Goal: Transaction & Acquisition: Download file/media

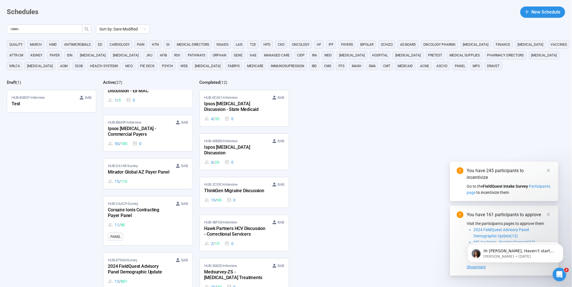
scroll to position [47, 0]
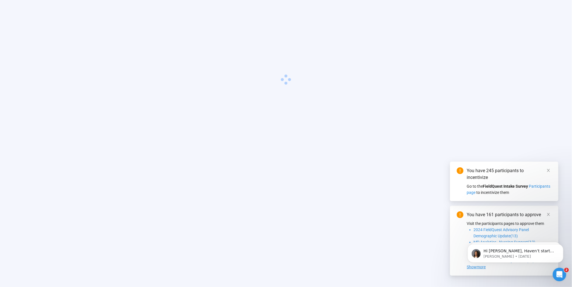
click at [138, 260] on main at bounding box center [286, 143] width 572 height 287
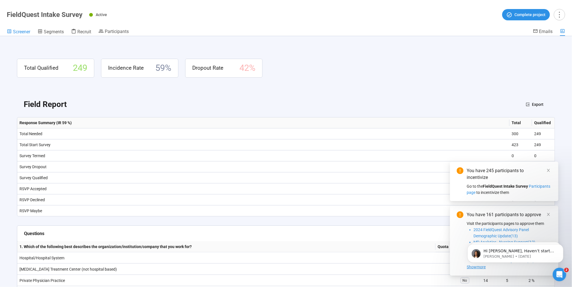
click at [28, 32] on span "Screener" at bounding box center [21, 31] width 17 height 5
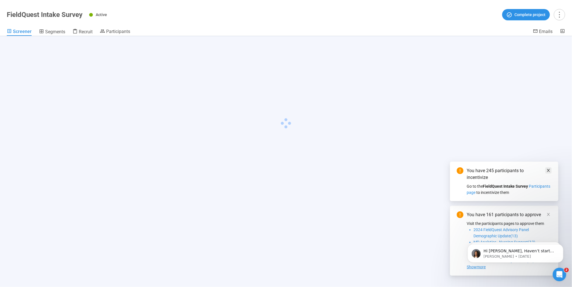
click at [550, 169] on icon "close" at bounding box center [549, 171] width 4 height 4
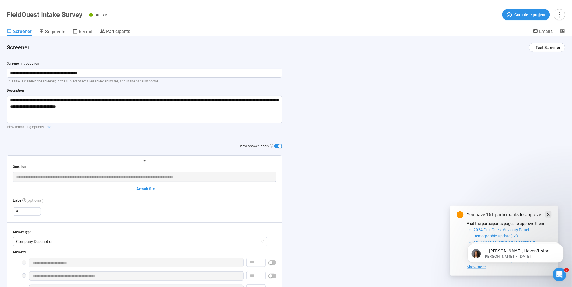
click at [549, 214] on icon "close" at bounding box center [548, 214] width 3 height 3
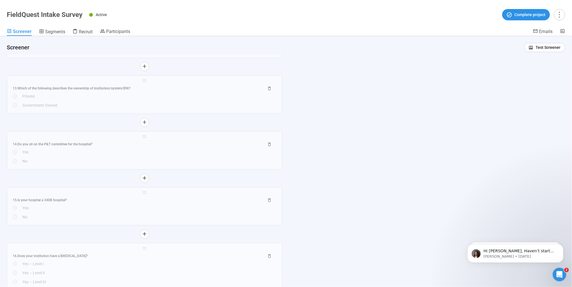
scroll to position [1286, 0]
click at [124, 34] on span "Participants" at bounding box center [118, 31] width 24 height 5
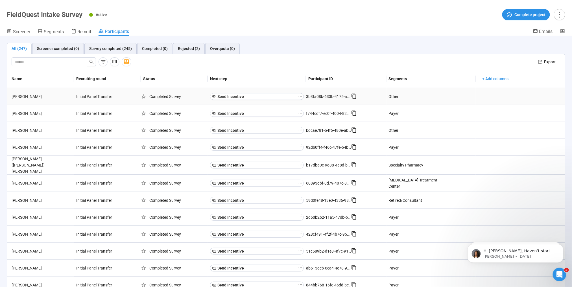
click at [64, 99] on div "[PERSON_NAME]" at bounding box center [41, 96] width 65 height 6
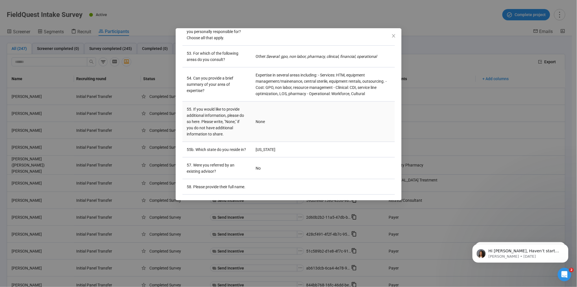
scroll to position [1413, 0]
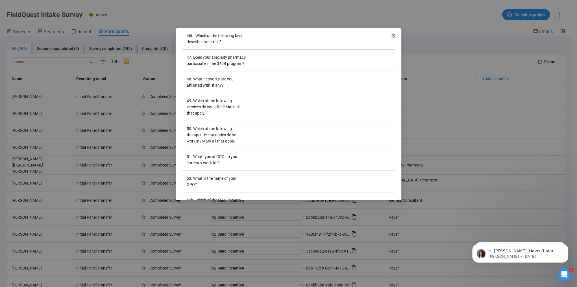
click at [391, 37] on icon "close" at bounding box center [393, 36] width 5 height 5
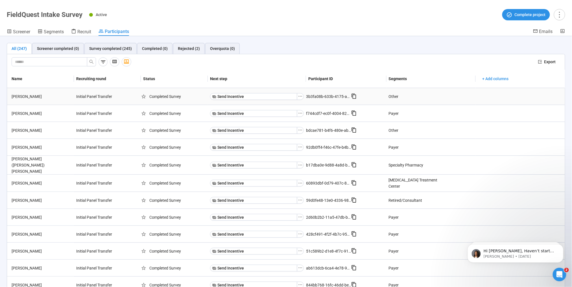
click at [48, 98] on div "[PERSON_NAME]" at bounding box center [41, 96] width 65 height 6
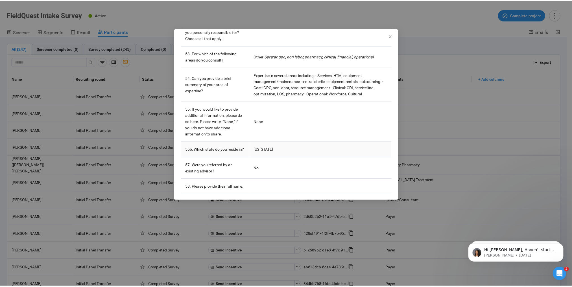
scroll to position [1444, 0]
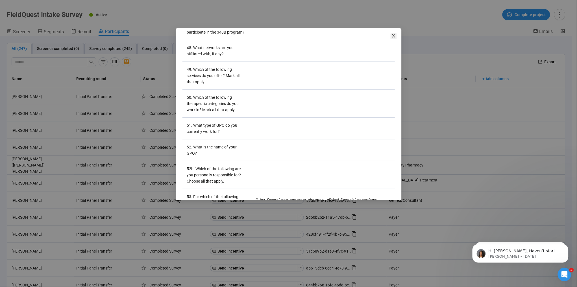
click at [392, 37] on icon "close" at bounding box center [393, 35] width 3 height 3
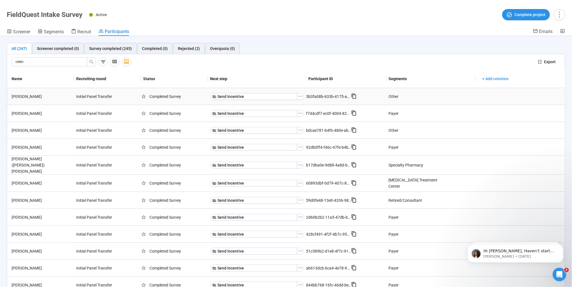
click at [351, 96] on icon at bounding box center [354, 96] width 6 height 6
click at [502, 80] on span "+ Add columns" at bounding box center [495, 79] width 26 height 6
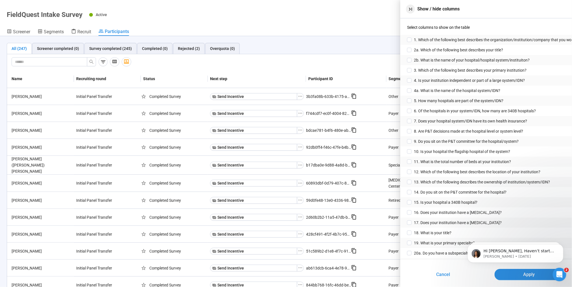
click at [408, 9] on icon "button" at bounding box center [411, 9] width 6 height 6
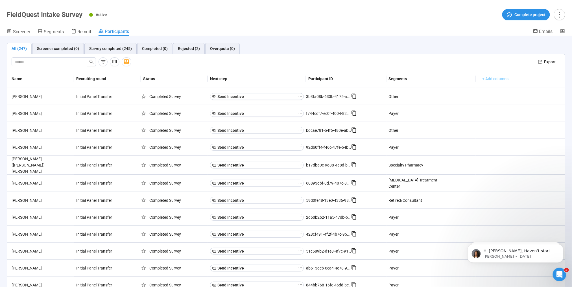
click at [490, 78] on span "+ Add columns" at bounding box center [495, 79] width 26 height 6
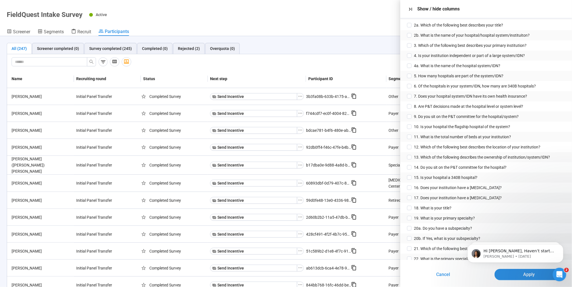
scroll to position [0, 0]
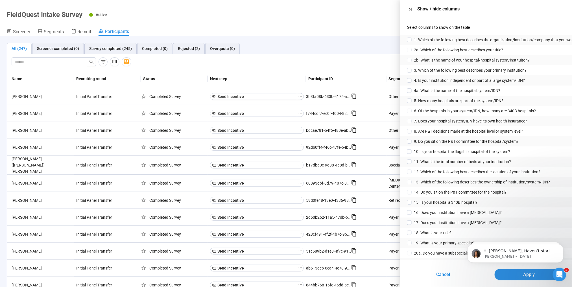
click at [361, 35] on div "Screener Segments Recruit Participants" at bounding box center [270, 32] width 526 height 7
click at [410, 8] on icon "button" at bounding box center [411, 9] width 6 height 6
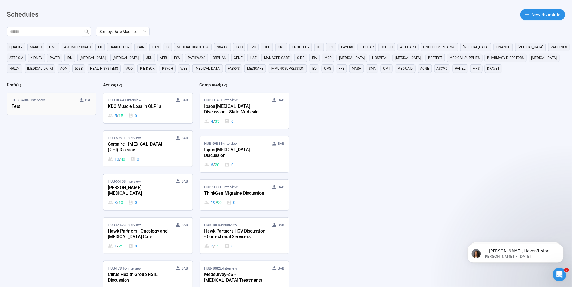
click at [65, 107] on div "Test" at bounding box center [43, 106] width 62 height 7
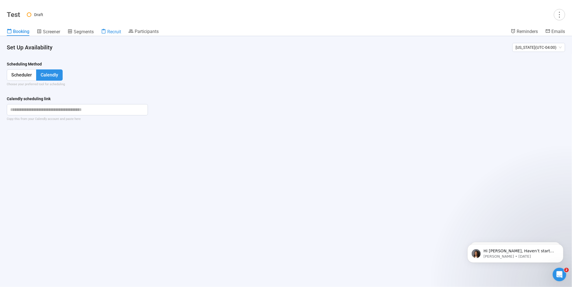
click at [113, 31] on span "Recruit" at bounding box center [114, 31] width 14 height 5
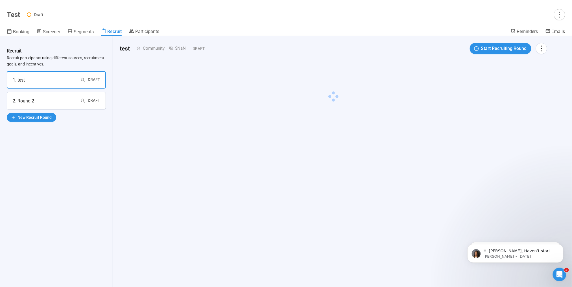
click at [67, 79] on div "1. test Draft" at bounding box center [56, 80] width 87 height 7
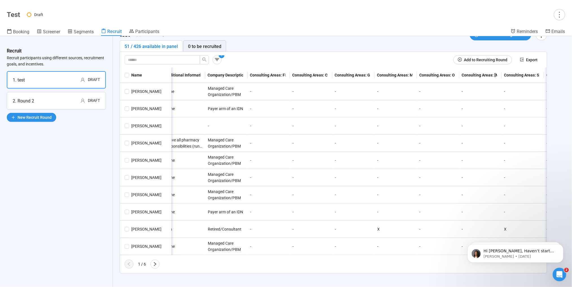
scroll to position [0, 1368]
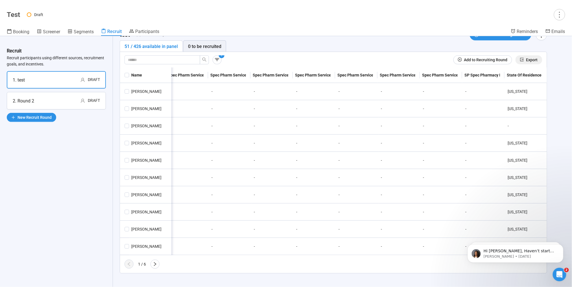
click at [536, 57] on span "Export" at bounding box center [532, 60] width 12 height 6
